Goal: Navigation & Orientation: Go to known website

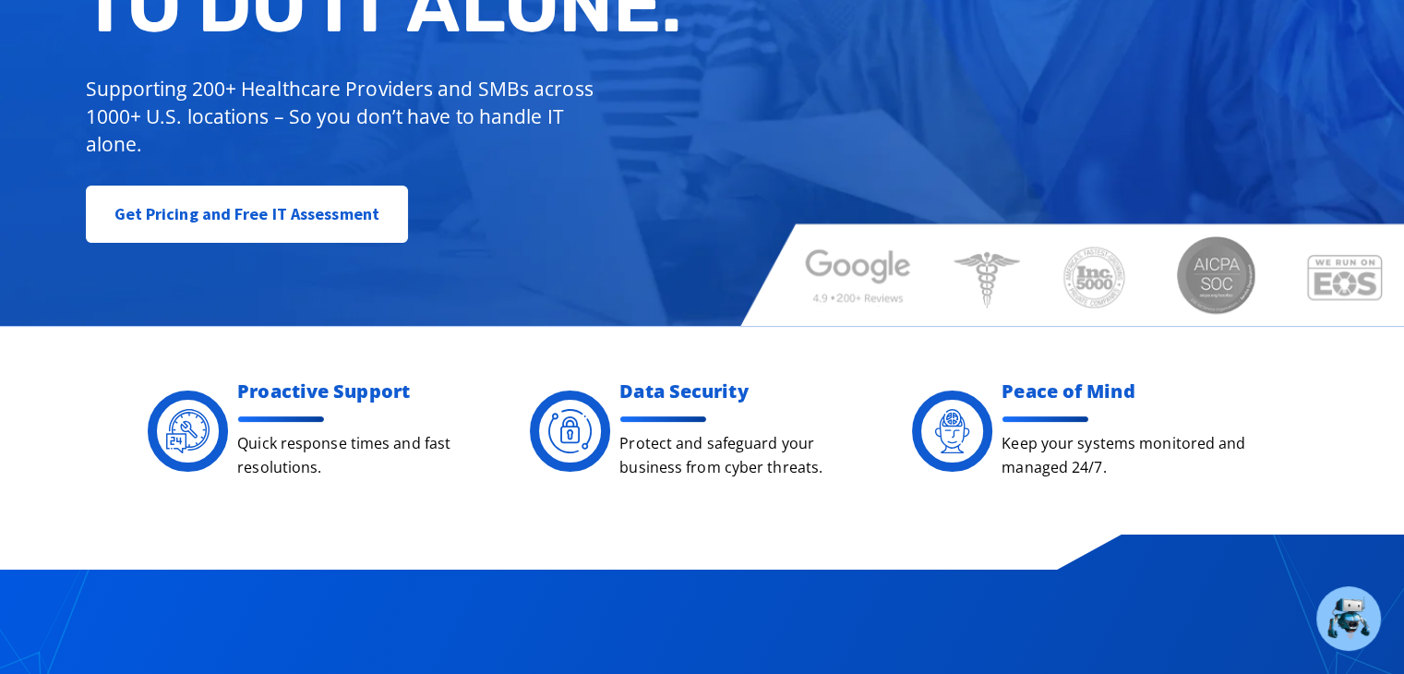
scroll to position [185, 0]
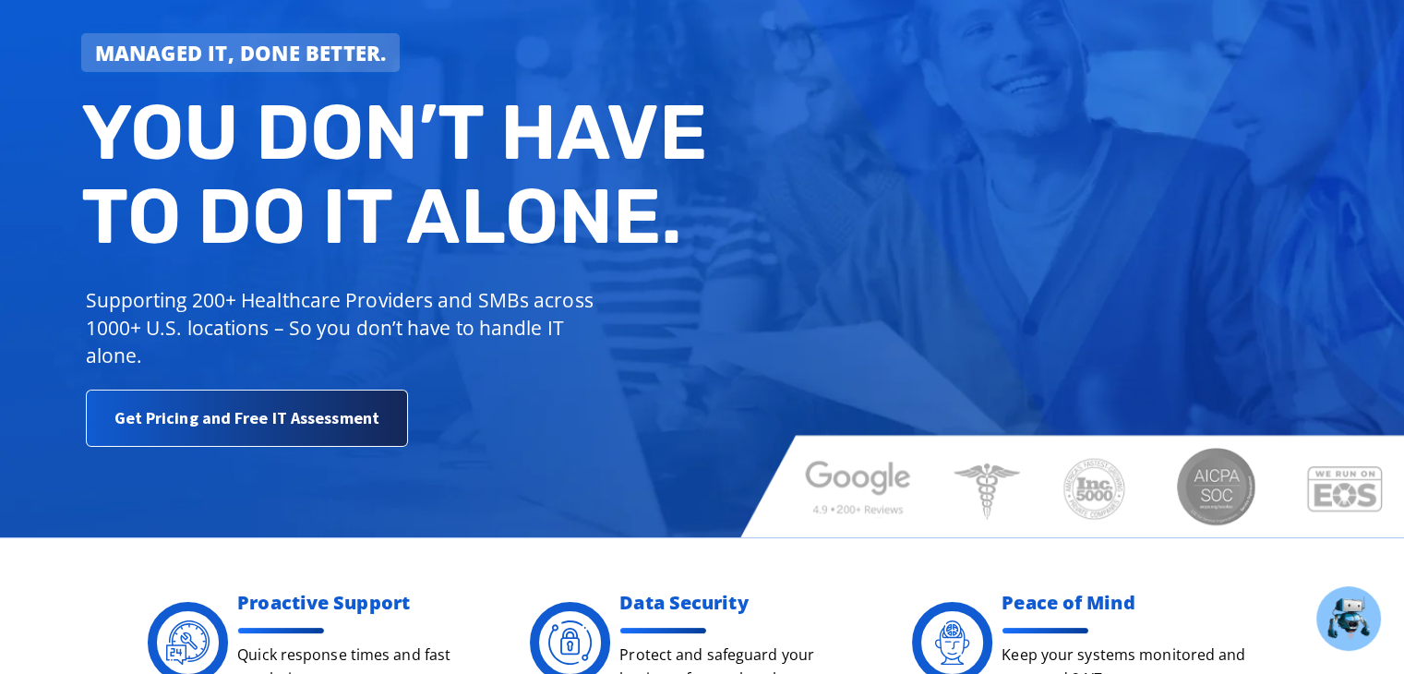
click at [190, 422] on span "Get Pricing and Free IT Assessment" at bounding box center [246, 418] width 265 height 37
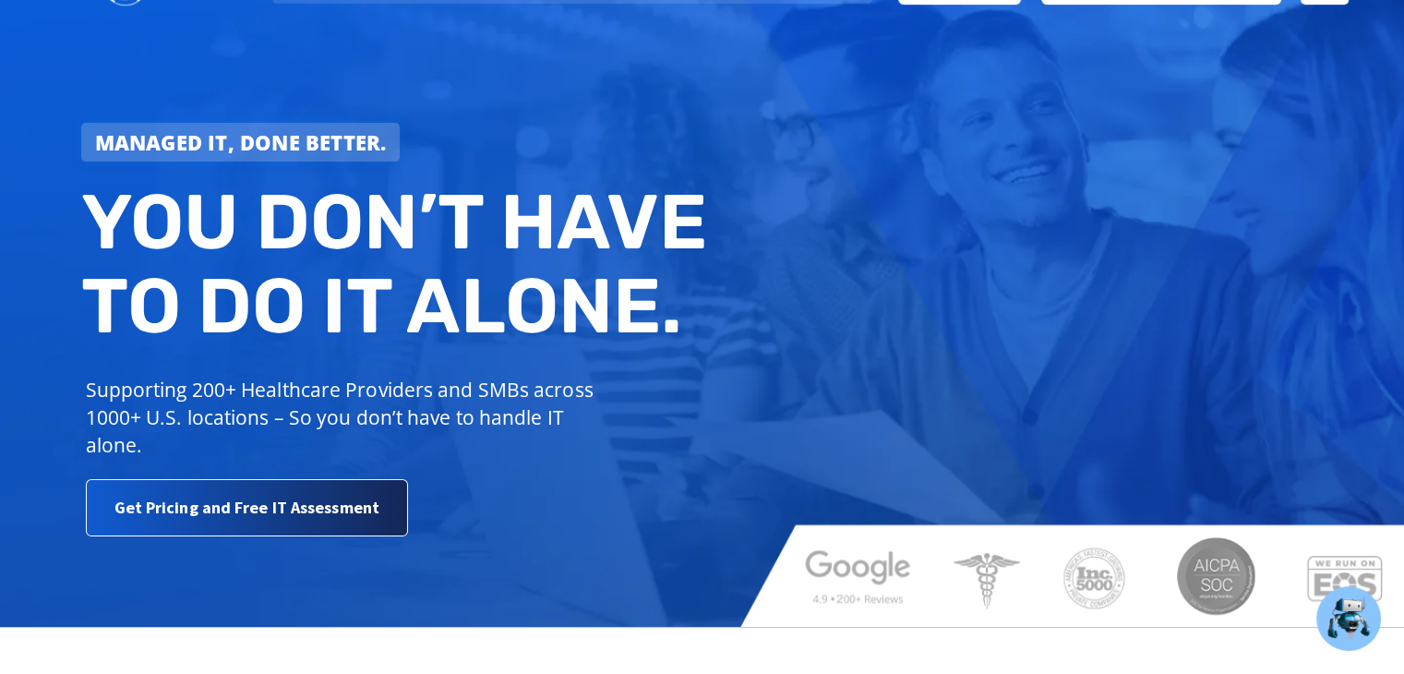
scroll to position [0, 0]
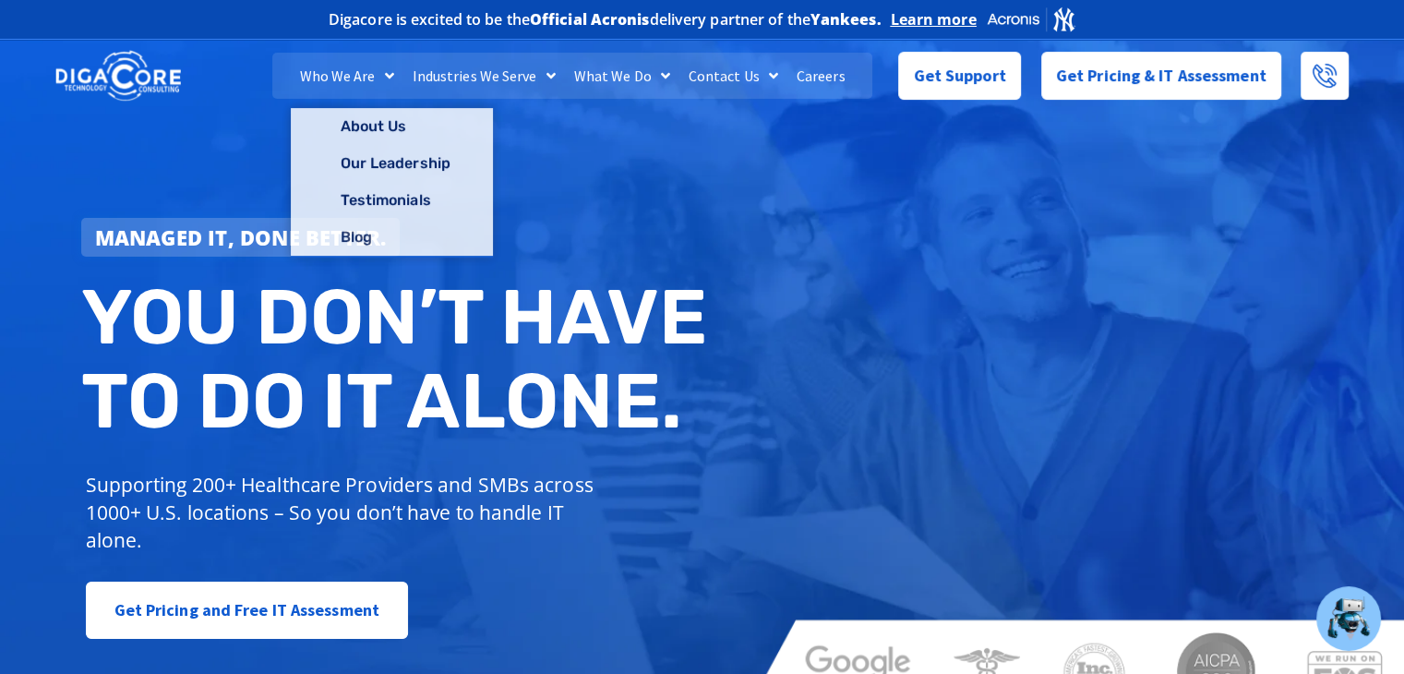
click at [107, 78] on img at bounding box center [118, 76] width 126 height 54
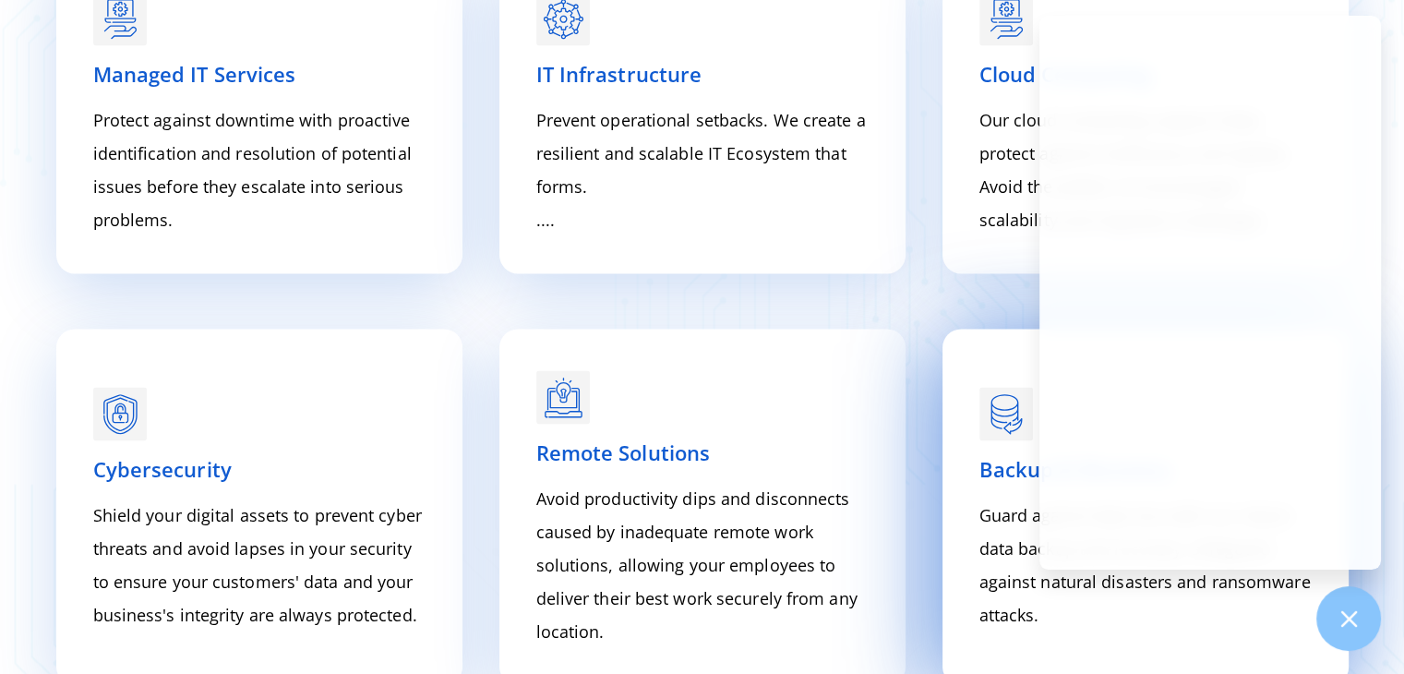
scroll to position [2861, 0]
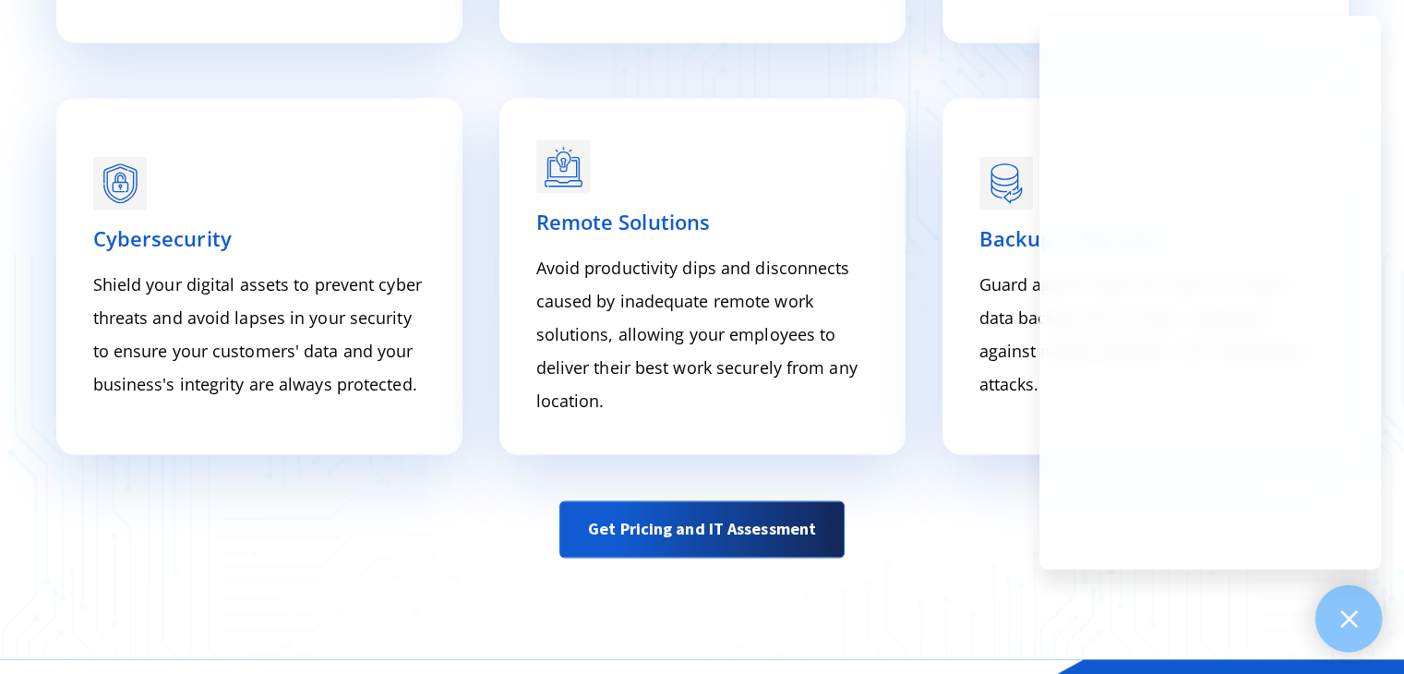
click at [1341, 621] on icon at bounding box center [1348, 618] width 24 height 24
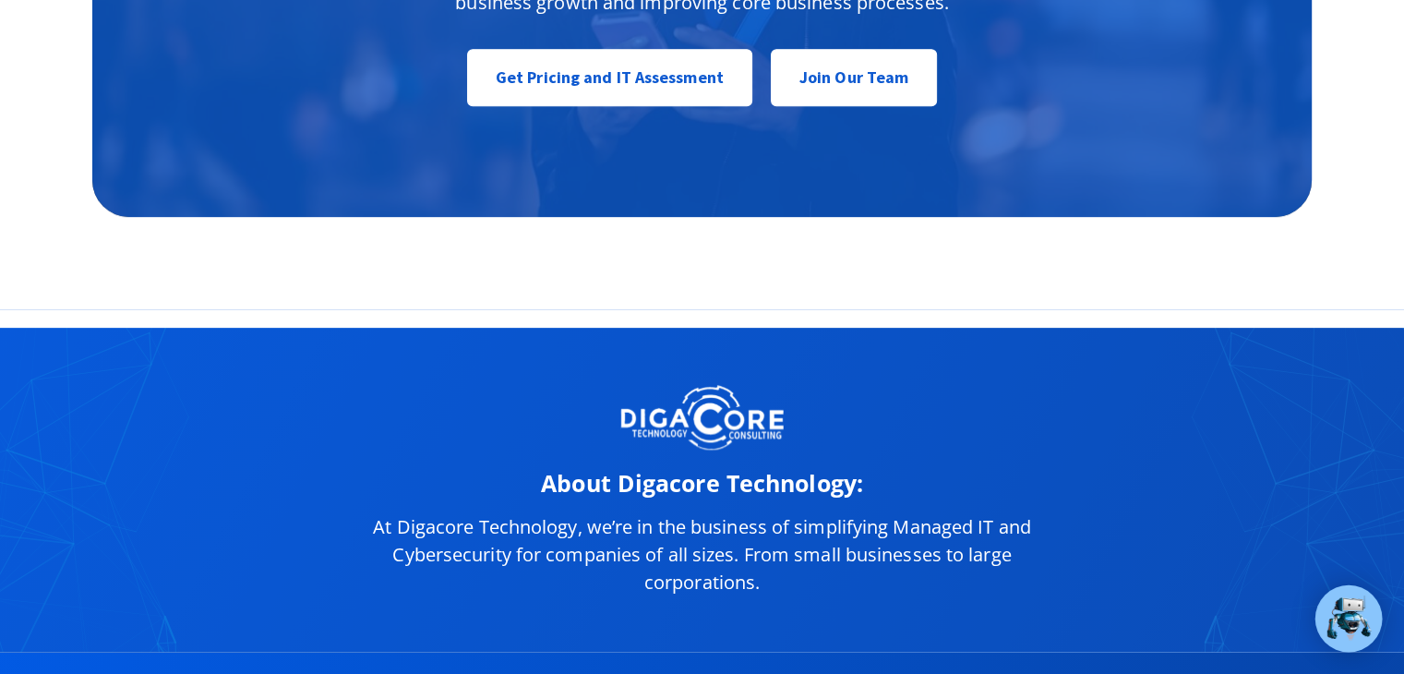
scroll to position [9092, 0]
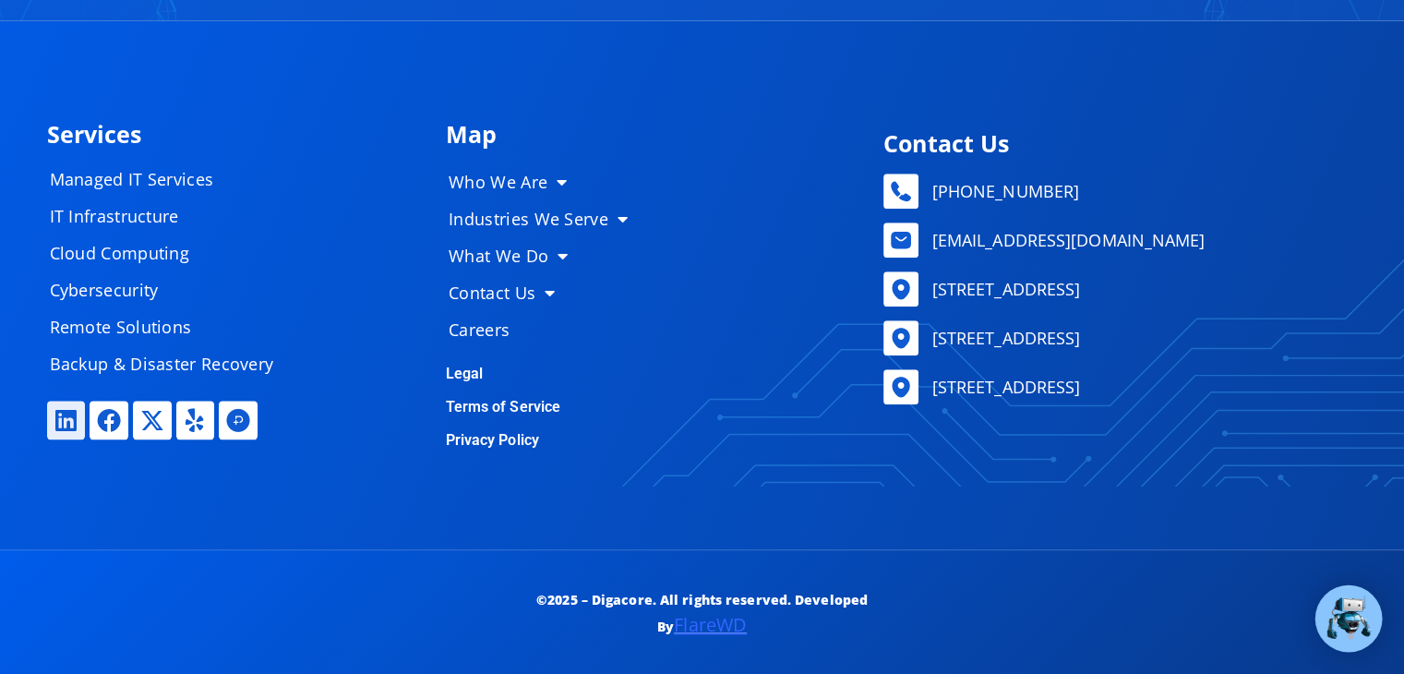
click at [71, 423] on icon at bounding box center [66, 420] width 24 height 24
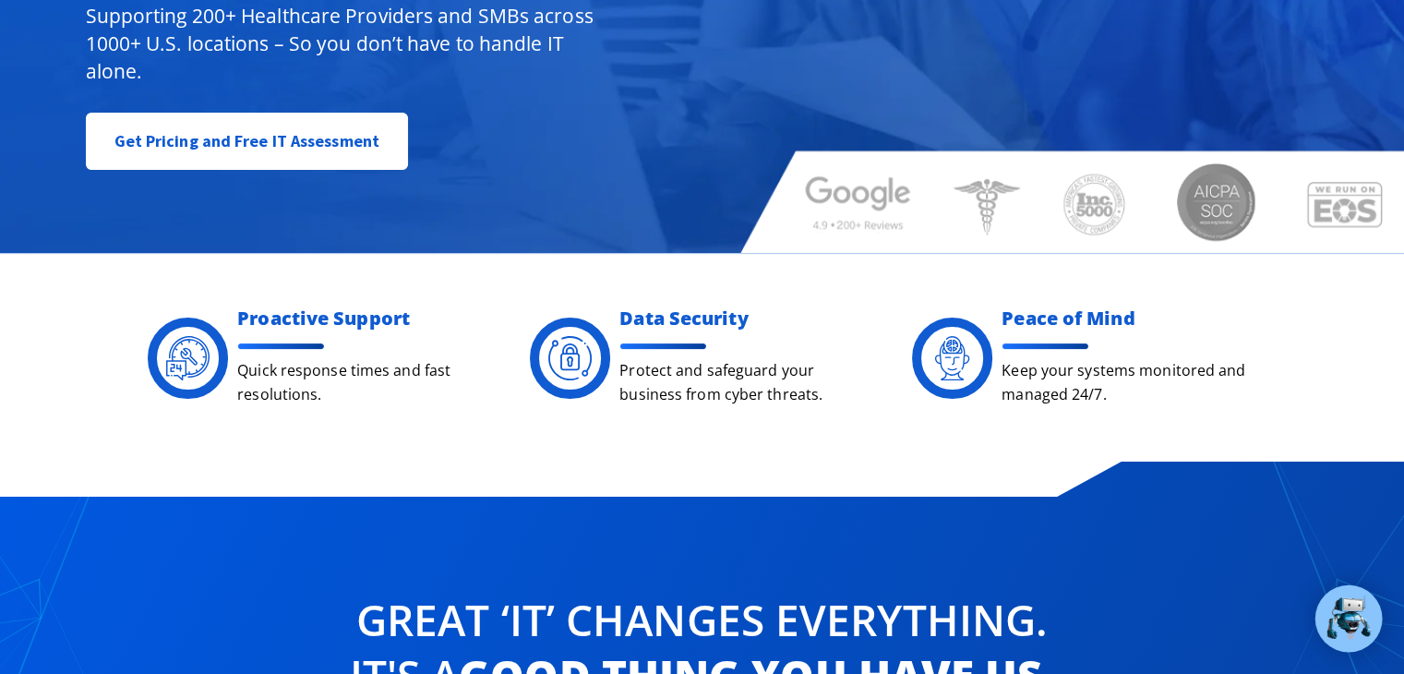
scroll to position [0, 0]
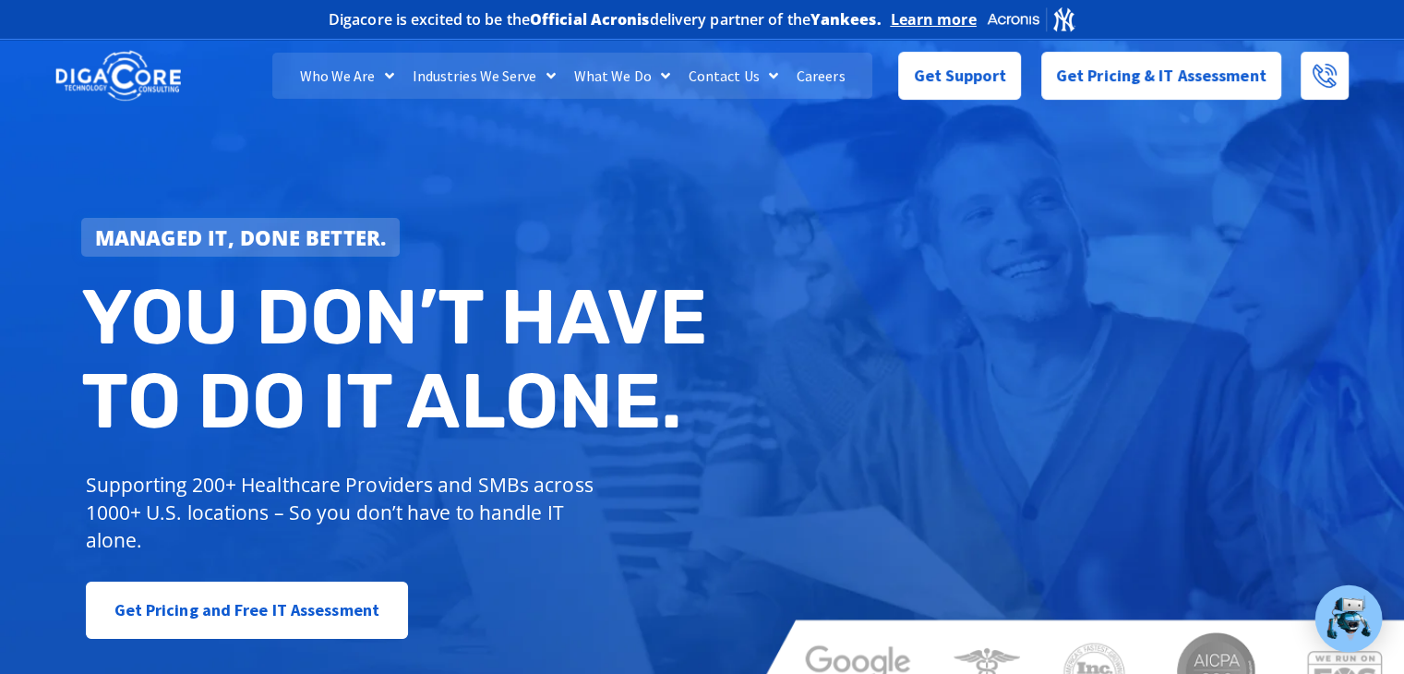
click at [137, 70] on img at bounding box center [118, 76] width 126 height 54
